Goal: Task Accomplishment & Management: Manage account settings

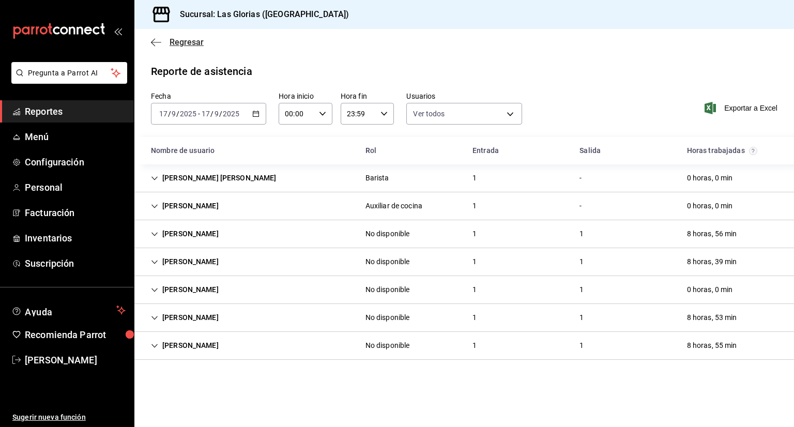
click at [195, 41] on span "Regresar" at bounding box center [186, 42] width 34 height 10
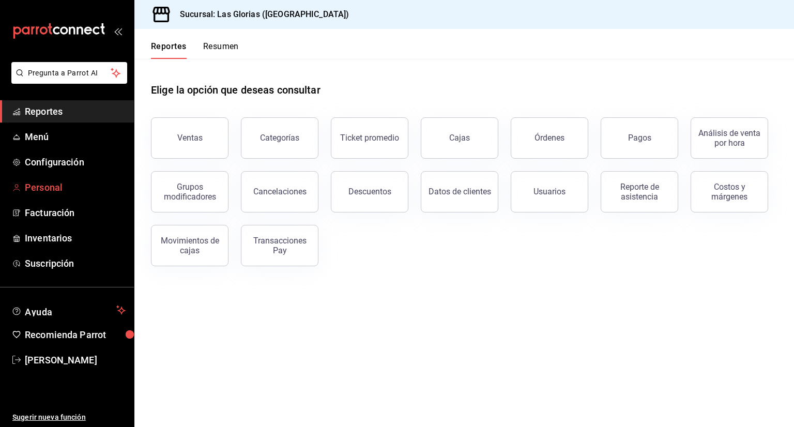
click at [59, 184] on span "Personal" at bounding box center [75, 187] width 101 height 14
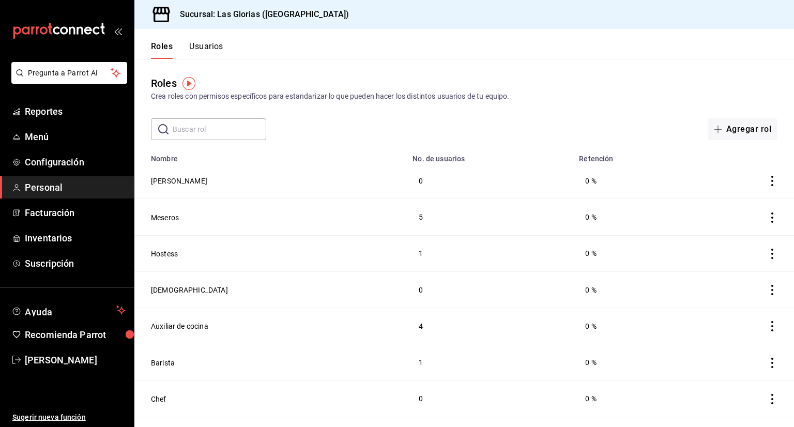
click at [209, 45] on button "Usuarios" at bounding box center [206, 50] width 34 height 18
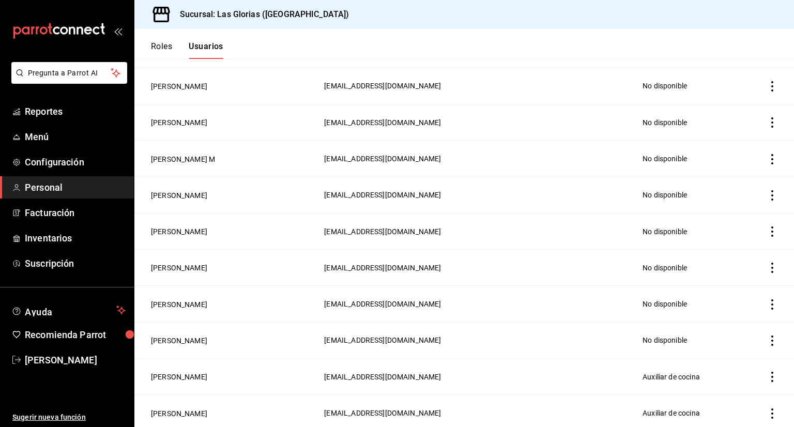
scroll to position [425, 0]
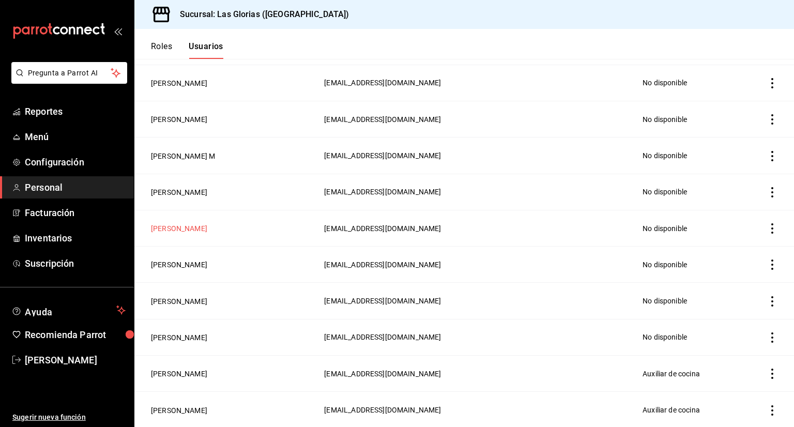
click at [179, 226] on button "[PERSON_NAME]" at bounding box center [179, 228] width 56 height 10
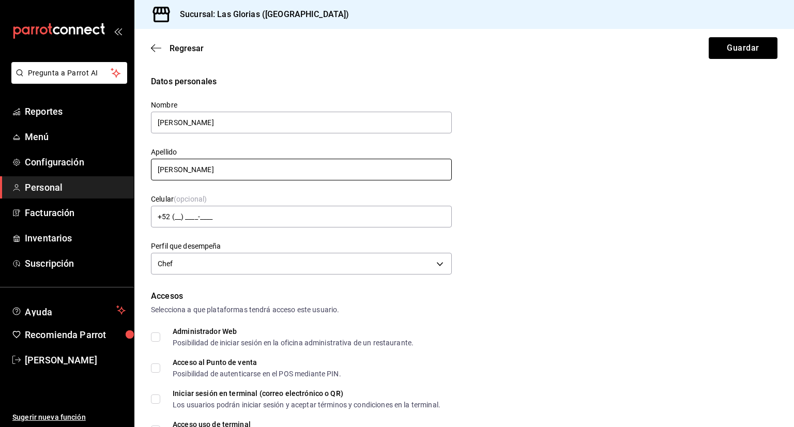
click at [249, 170] on input "[PERSON_NAME]" at bounding box center [301, 170] width 301 height 22
type input "B"
type input "P"
type input "[PERSON_NAME]"
click at [746, 54] on button "Guardar" at bounding box center [742, 48] width 69 height 22
